Goal: Information Seeking & Learning: Compare options

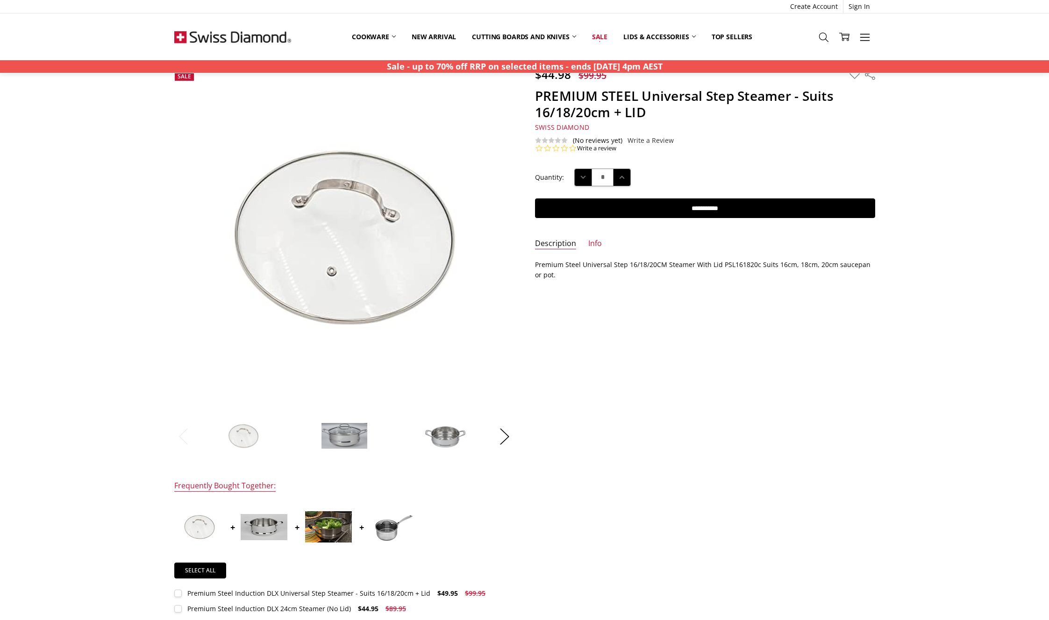
scroll to position [177, 0]
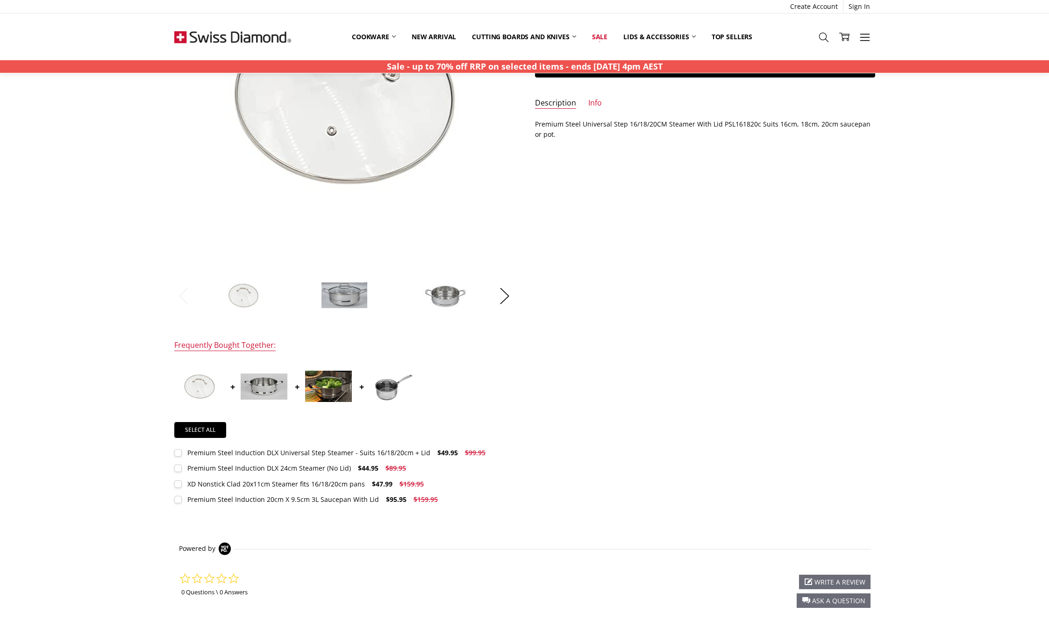
click at [248, 390] on img at bounding box center [264, 387] width 47 height 26
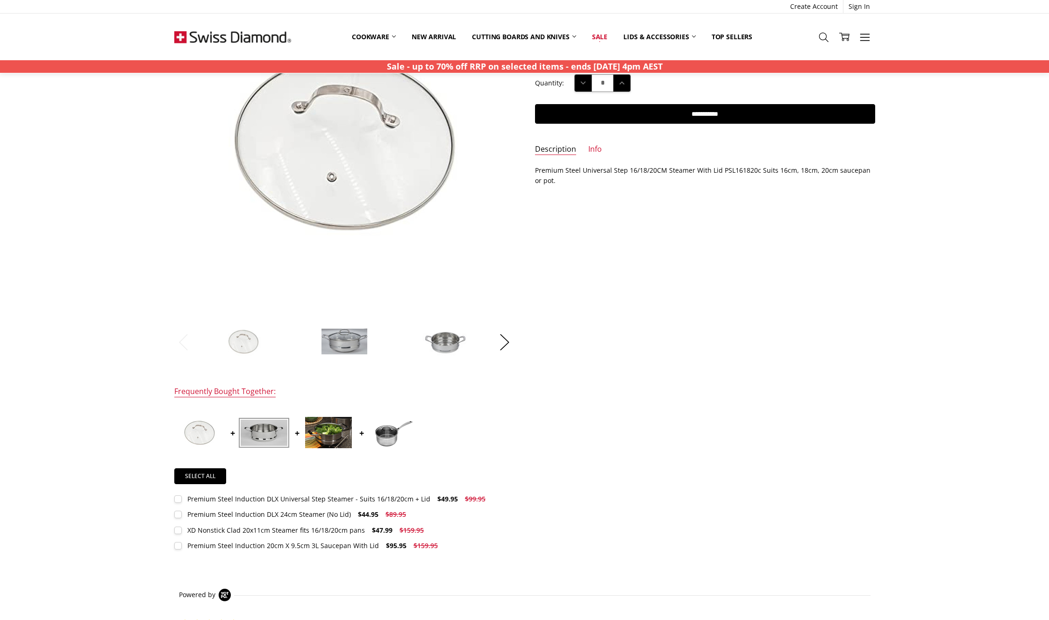
scroll to position [130, 0]
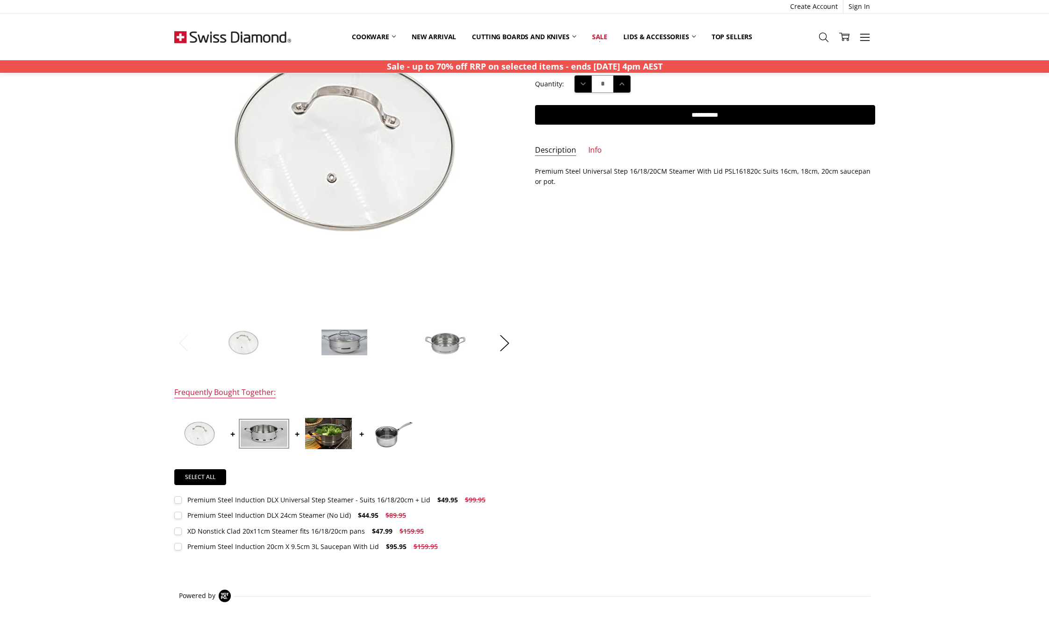
click at [237, 517] on div "Premium Steel Induction DLX 24cm Steamer (No Lid)" at bounding box center [268, 515] width 163 height 9
drag, startPoint x: 186, startPoint y: 517, endPoint x: 321, endPoint y: 520, distance: 135.5
click at [321, 520] on label "Premium Steel Induction DLX 24cm Steamer (No Lid) $44.95 $89.95 MSRP: You save" at bounding box center [292, 515] width 237 height 10
copy div "Premium Steel Induction DLX 24cm Steamer"
